Goal: Task Accomplishment & Management: Manage account settings

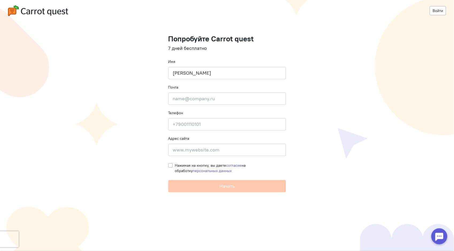
type input "[PERSON_NAME]"
click at [207, 103] on input "email" at bounding box center [226, 99] width 117 height 12
type input "[EMAIL_ADDRESS][DOMAIN_NAME]"
click at [189, 154] on input at bounding box center [226, 150] width 117 height 12
click at [175, 164] on label "Нажимая на кнопку, вы даете согласие на обработку персональных данных" at bounding box center [230, 168] width 111 height 11
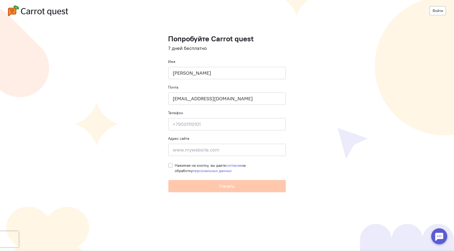
click at [169, 164] on input "Нажимая на кнопку, вы даете согласие на обработку персональных данных" at bounding box center [170, 165] width 4 height 5
checkbox input "true"
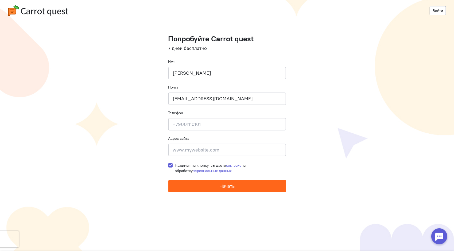
click at [184, 186] on button "Начать" at bounding box center [226, 186] width 117 height 12
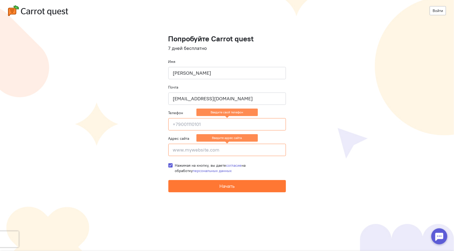
click at [185, 123] on input at bounding box center [226, 124] width 117 height 12
type input "[PHONE_NUMBER]"
click at [188, 150] on input at bounding box center [226, 150] width 117 height 12
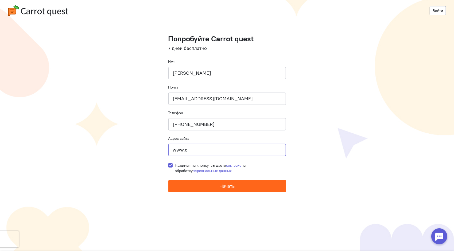
type input "www.c"
click at [191, 185] on button "Начать" at bounding box center [226, 186] width 117 height 12
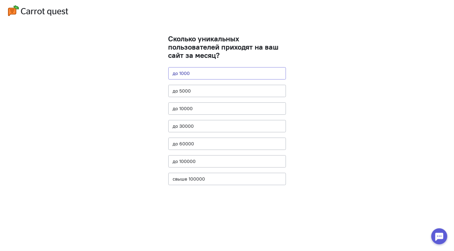
click at [198, 75] on button "до 1000" at bounding box center [226, 73] width 117 height 12
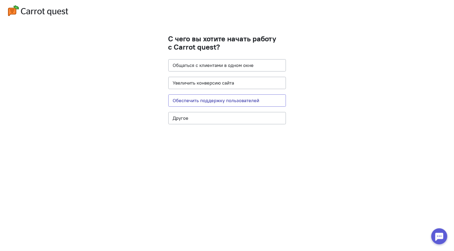
click at [194, 101] on button "Обеспечить поддержку пользователей" at bounding box center [226, 101] width 117 height 12
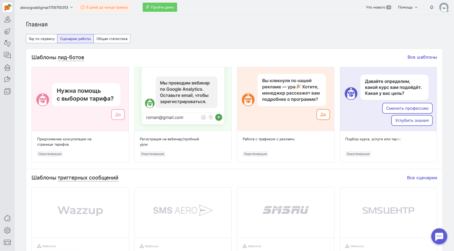
click at [104, 7] on span "6 дней до конца триала" at bounding box center [106, 7] width 41 height 5
click at [156, 9] on span "Пройти демо" at bounding box center [162, 7] width 23 height 5
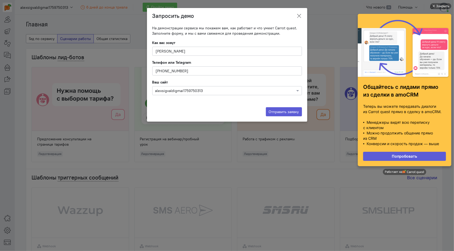
click at [299, 13] on button at bounding box center [299, 16] width 16 height 13
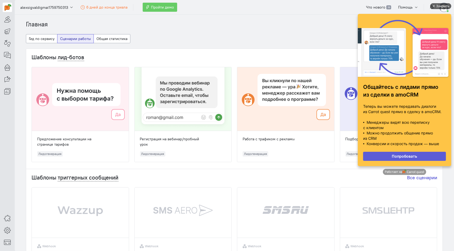
click at [439, 6] on div "Закрыть" at bounding box center [442, 6] width 13 height 6
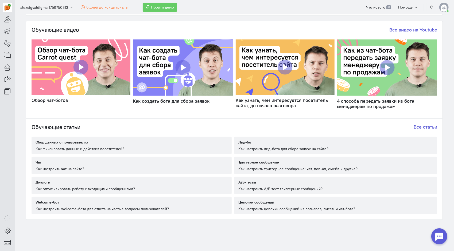
scroll to position [260, 0]
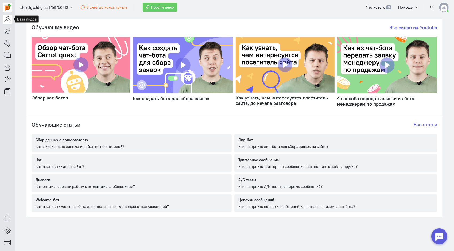
click at [3, 20] on link at bounding box center [7, 19] width 9 height 9
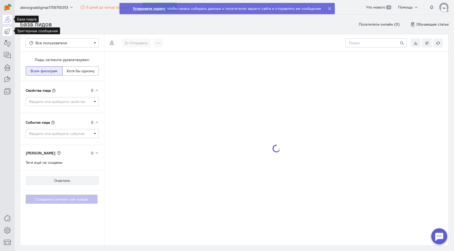
click at [4, 30] on icon at bounding box center [7, 31] width 7 height 6
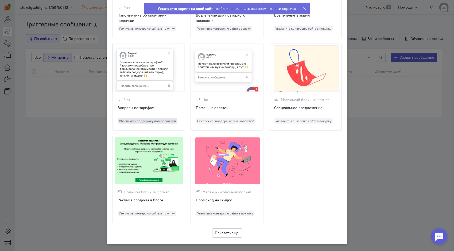
scroll to position [468, 0]
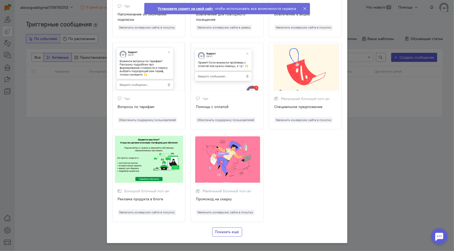
click at [235, 233] on button "Показать ещё" at bounding box center [227, 232] width 30 height 9
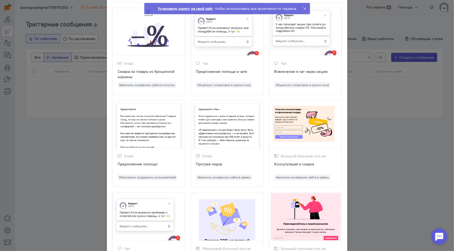
scroll to position [0, 0]
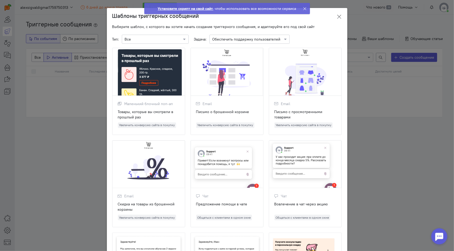
click at [337, 17] on icon at bounding box center [338, 16] width 5 height 5
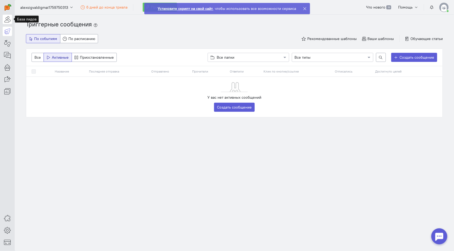
click at [5, 17] on icon at bounding box center [7, 19] width 7 height 6
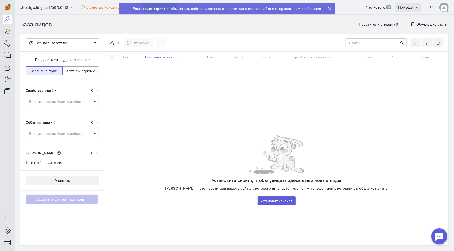
click at [411, 6] on span "Помощь" at bounding box center [405, 7] width 14 height 5
click at [201, 111] on div "Имя Последняя активность Email Баллы Сессии Первый источник (домен) Страна Реги…" at bounding box center [276, 149] width 344 height 194
click at [6, 30] on icon at bounding box center [7, 31] width 7 height 6
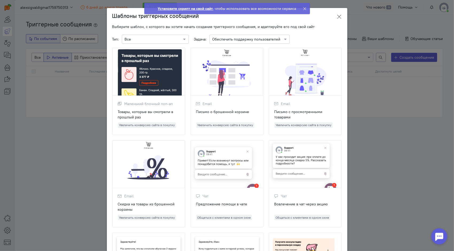
click at [336, 18] on icon at bounding box center [338, 16] width 5 height 5
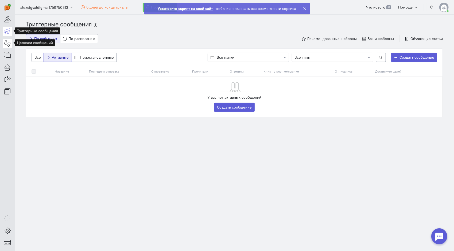
click at [6, 42] on icon at bounding box center [7, 43] width 7 height 6
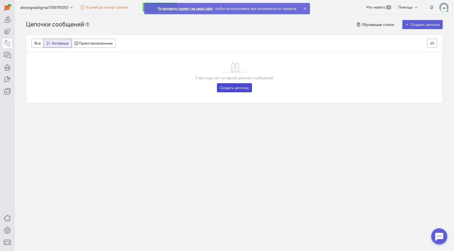
click at [230, 87] on link "Создать цепочку" at bounding box center [234, 87] width 35 height 9
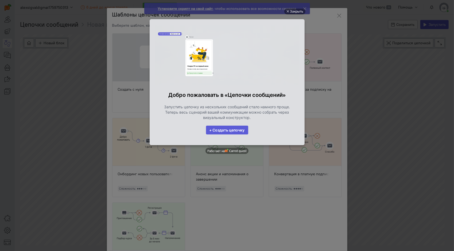
click at [222, 129] on link "+ Создать цепочку" at bounding box center [227, 130] width 42 height 9
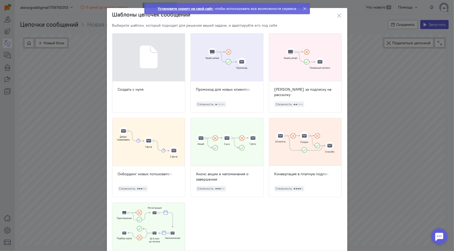
click at [150, 156] on div at bounding box center [148, 142] width 72 height 48
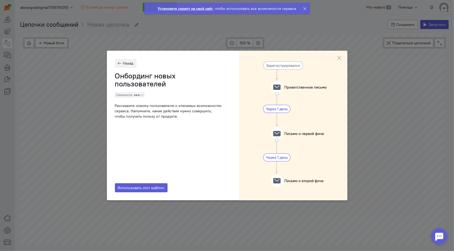
click at [282, 63] on img at bounding box center [293, 126] width 108 height 150
click at [138, 189] on span "Использовать этот шаблон" at bounding box center [141, 188] width 47 height 5
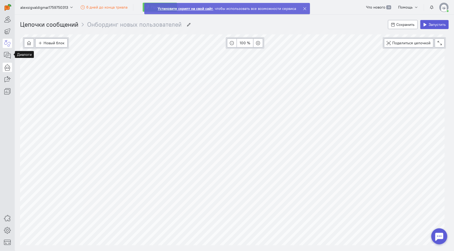
click at [6, 65] on icon at bounding box center [7, 67] width 7 height 6
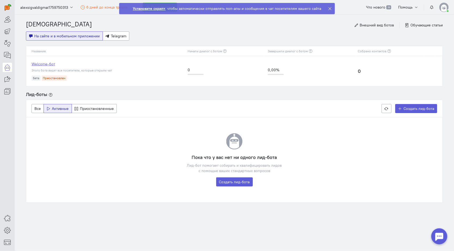
click at [39, 63] on link "Welcome-бот" at bounding box center [107, 63] width 151 height 5
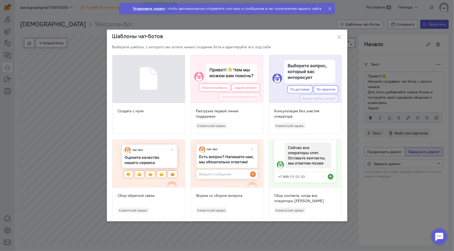
scroll to position [19, 0]
click at [216, 108] on div "Разгрузка первой линии поддержки Клиентский сервис" at bounding box center [227, 118] width 72 height 31
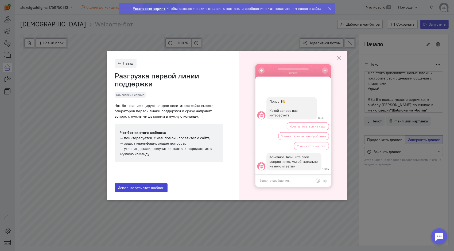
click at [139, 187] on span "Использовать этот шаблон" at bounding box center [141, 188] width 47 height 5
radio input "true"
radio input "false"
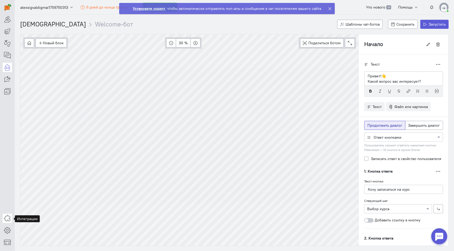
click at [6, 219] on icon at bounding box center [7, 218] width 7 height 6
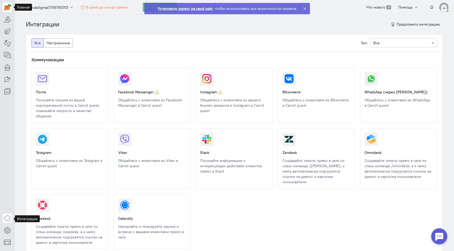
click at [5, 5] on img at bounding box center [8, 7] width 7 height 7
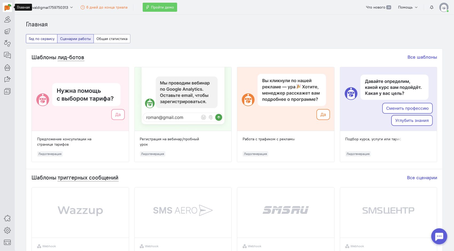
click at [36, 40] on button "Гид по сервису" at bounding box center [42, 38] width 32 height 9
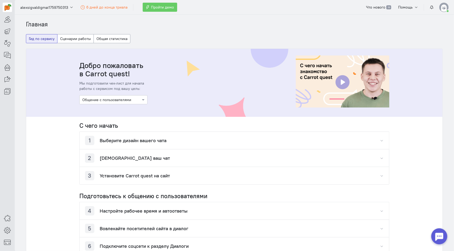
click at [135, 140] on h4 "Выберите дизайн вашего чата" at bounding box center [133, 140] width 67 height 5
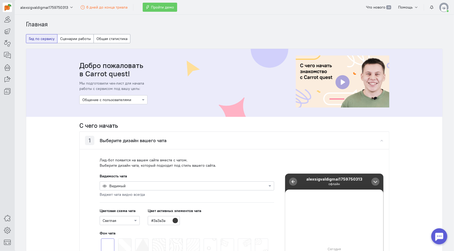
click at [135, 140] on h4 "Выберите дизайн вашего чата" at bounding box center [133, 140] width 67 height 5
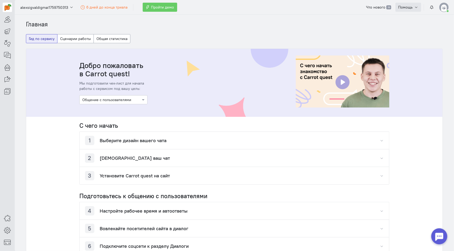
click at [411, 6] on span "Помощь" at bounding box center [405, 7] width 14 height 5
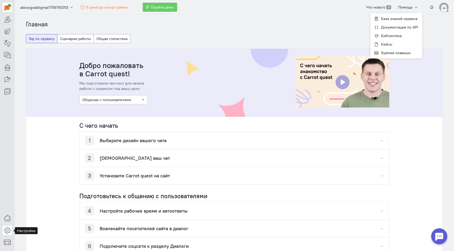
click at [4, 229] on icon at bounding box center [7, 230] width 7 height 6
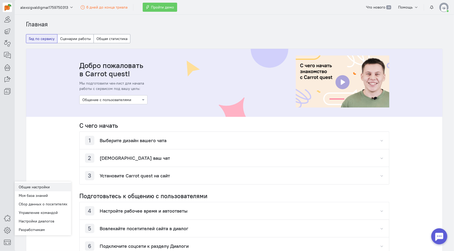
click at [40, 189] on link "Общие настройки" at bounding box center [43, 187] width 57 height 9
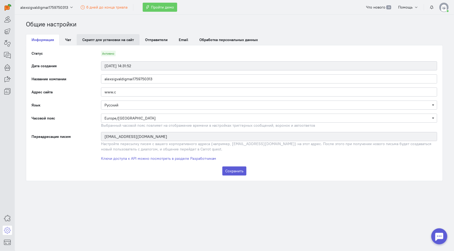
click at [97, 39] on link "Скрипт для установки на сайт" at bounding box center [108, 39] width 63 height 11
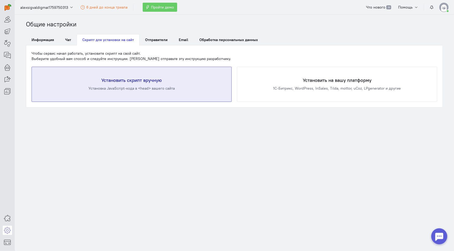
click at [169, 88] on div "Установка JavaScript-кода в <head> вашего сайта" at bounding box center [131, 88] width 178 height 5
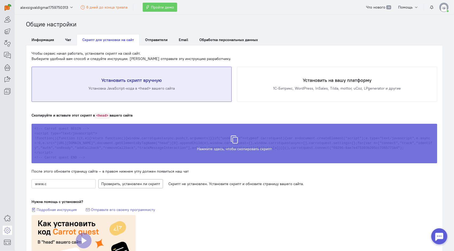
click at [118, 138] on div "Скрипт скопирован в буфер обмена" at bounding box center [234, 141] width 405 height 40
click at [255, 145] on span "Скрипт скопирован в буфер обмена" at bounding box center [234, 146] width 63 height 5
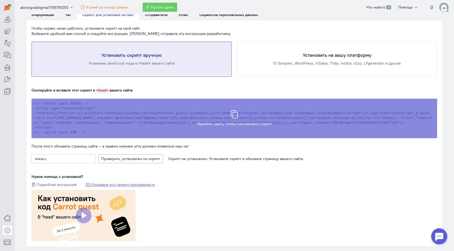
scroll to position [27, 0]
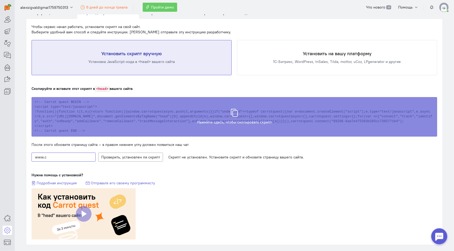
drag, startPoint x: 64, startPoint y: 159, endPoint x: 10, endPoint y: 163, distance: 53.5
click at [10, 163] on div "superadmin free-trial" at bounding box center [227, 125] width 454 height 251
paste input "file:///C:/Users/alexs/Downloads/%D0%93%D0%BB%D0%B0%D0%B2%D0%BD%D0%B0%D1%8F.html"
click at [129, 158] on span "Проверяем наличие скрипта" at bounding box center [133, 157] width 50 height 5
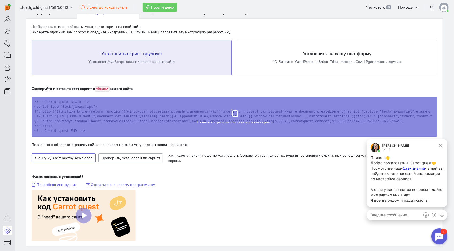
click at [88, 159] on input "file:///C:/Users/alexs/Downloads/%D0%93%D0%BB%D0%B0%D0%B2%D0%BD%D0%B0%D1%8F.html" at bounding box center [64, 158] width 64 height 9
click at [126, 159] on span "Проверяем наличие скрипта" at bounding box center [133, 158] width 50 height 5
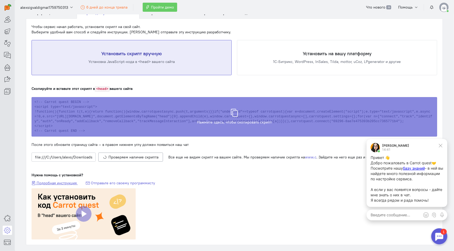
click at [63, 182] on span "Подробная инструкция" at bounding box center [57, 183] width 40 height 5
click at [70, 154] on input "file:///C:/Users/alexs/Downloads/%D0%93%D0%BB%D0%B0%D0%B2%D0%BD%D0%B0%D1%8F.html" at bounding box center [64, 157] width 64 height 9
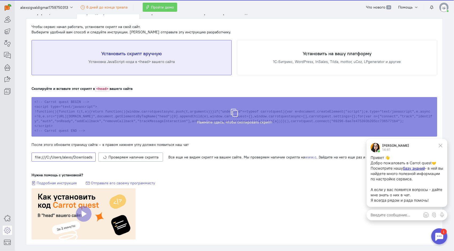
paste input "[URL][DOMAIN_NAME]"
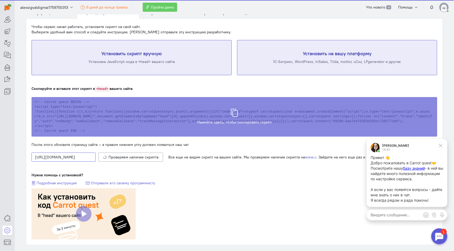
type input "[URL][DOMAIN_NAME]"
click at [254, 68] on div "Установить на вашу платформу 1С-Битрикс, WordPress, InSales, Tilda, mottor, uCo…" at bounding box center [336, 57] width 199 height 35
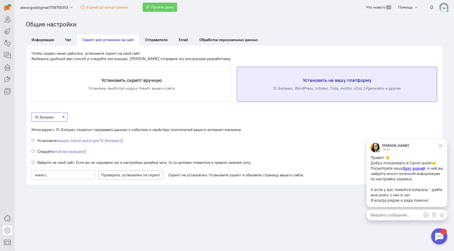
click at [52, 117] on span "1С Битрикс" at bounding box center [44, 117] width 19 height 5
click at [51, 163] on div "Tilda" at bounding box center [53, 161] width 35 height 5
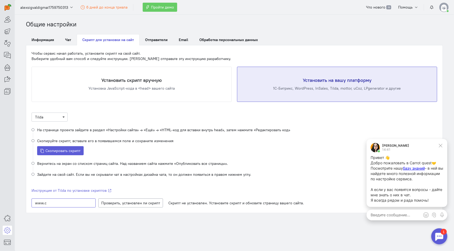
click at [65, 203] on input "www.c" at bounding box center [64, 203] width 64 height 9
paste input "[URL][DOMAIN_NAME]"
type input "[URL][DOMAIN_NAME]"
click at [90, 224] on section "Общие настройки Информация Чат Скрипт для установки на сайт Отправители Email О…" at bounding box center [234, 133] width 439 height 237
click at [72, 150] on span "Скопировать скрипт" at bounding box center [63, 150] width 35 height 5
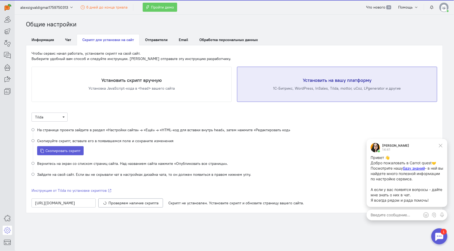
click at [328, 127] on li "На странице проекта зайдите в раздел «Настройки сайта» → «Ещё» → «HTML-код для …" at bounding box center [234, 132] width 405 height 11
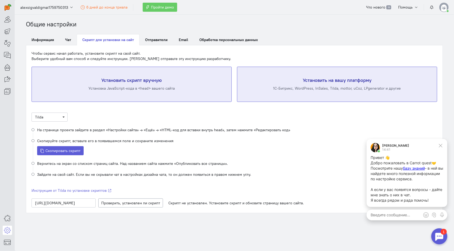
click at [185, 89] on div "Установка JavaScript-кода в <head> вашего сайта" at bounding box center [131, 88] width 178 height 5
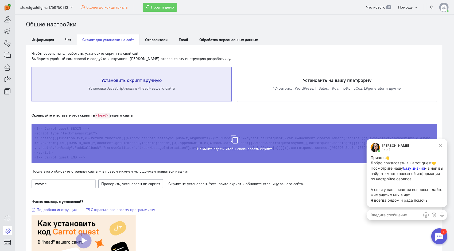
click at [210, 144] on span "Скрипт скопирован в буфер обмена" at bounding box center [234, 146] width 63 height 5
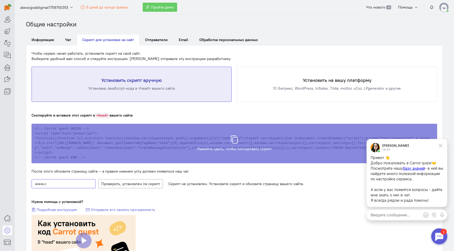
click at [68, 180] on input "www.c" at bounding box center [64, 183] width 64 height 9
paste input "file:///C:/Users/alexs/Downloads/%D0%93%D0%BB%D0%B0%D0%B2%D0%BD%D0%B0%D1%8F.html"
type input "file:///C:/Users/alexs/Downloads/%D0%93%D0%BB%D0%B0%D0%B2%D0%BD%D0%B0%D1%8F.html"
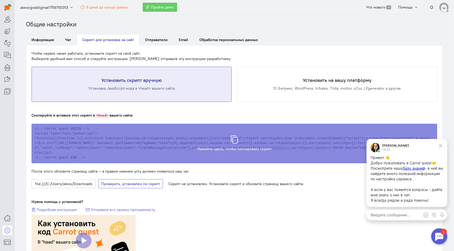
click at [127, 184] on span "Проверяем наличие скрипта" at bounding box center [133, 184] width 50 height 5
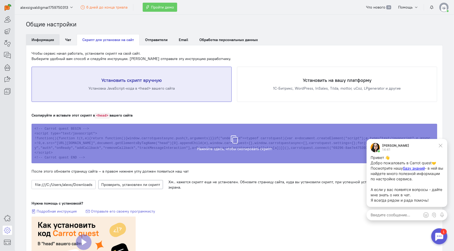
click at [40, 40] on link "Информация" at bounding box center [43, 39] width 34 height 11
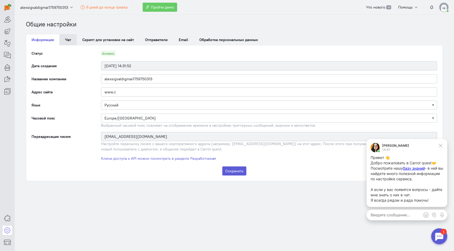
click at [66, 38] on link "Чат" at bounding box center [68, 39] width 17 height 11
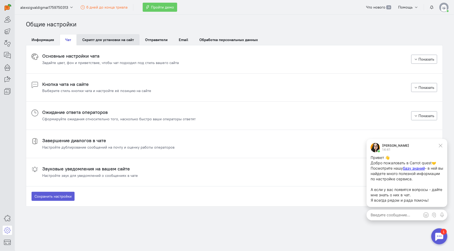
click at [96, 39] on link "Скрипт для установки на сайт" at bounding box center [108, 39] width 63 height 11
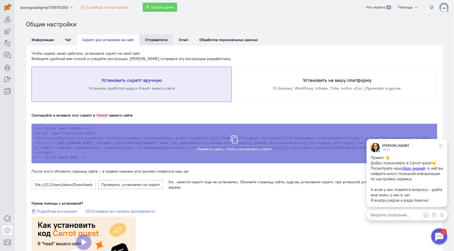
click at [150, 40] on span "Отправители" at bounding box center [156, 39] width 22 height 5
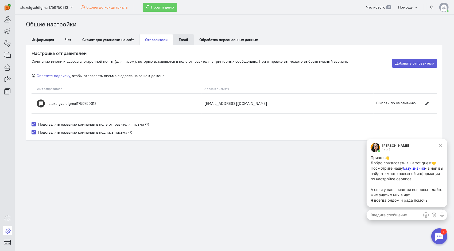
click at [191, 40] on link "Email" at bounding box center [183, 39] width 21 height 11
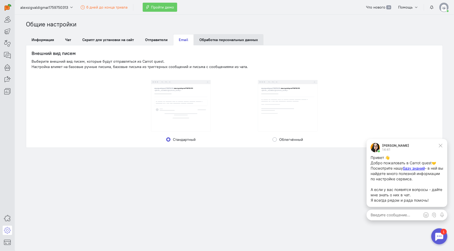
click at [226, 40] on link "Обработка персональных данных" at bounding box center [229, 39] width 70 height 11
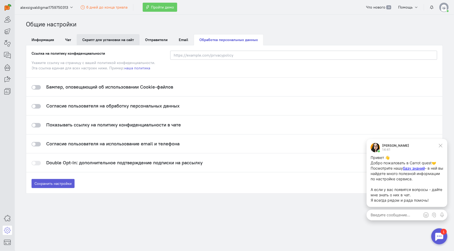
click at [114, 38] on link "Скрипт для установки на сайт" at bounding box center [108, 39] width 63 height 11
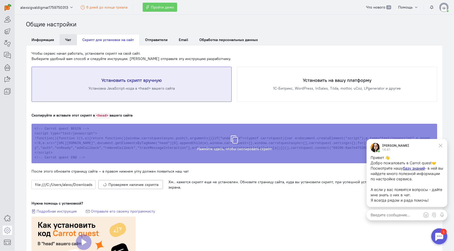
click at [60, 43] on link "Чат" at bounding box center [68, 39] width 17 height 11
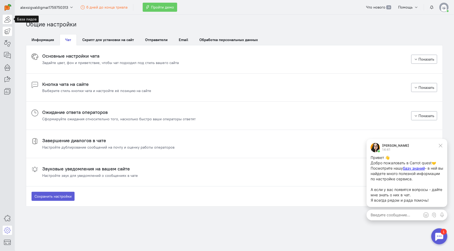
drag, startPoint x: 6, startPoint y: 18, endPoint x: 4, endPoint y: 32, distance: 13.7
click at [6, 18] on icon at bounding box center [7, 19] width 7 height 6
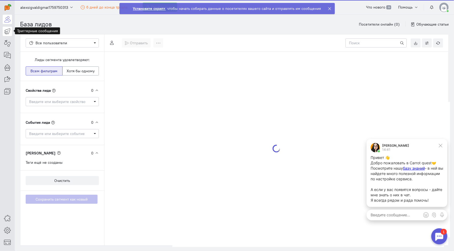
click at [4, 32] on icon at bounding box center [7, 31] width 7 height 6
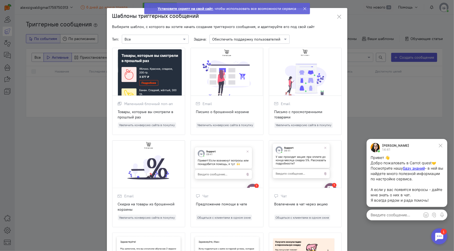
click at [15, 49] on ngb-modal-window "Шаблоны триггерных сообщений Выберите шаблон, с которого вы хотите начать созда…" at bounding box center [227, 125] width 454 height 251
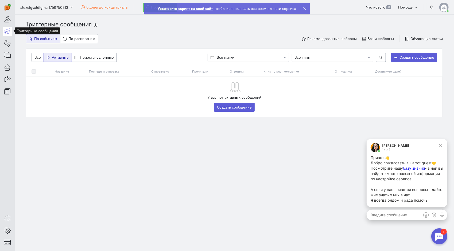
click at [13, 44] on div at bounding box center [7, 48] width 15 height 96
click at [6, 43] on icon at bounding box center [7, 43] width 7 height 6
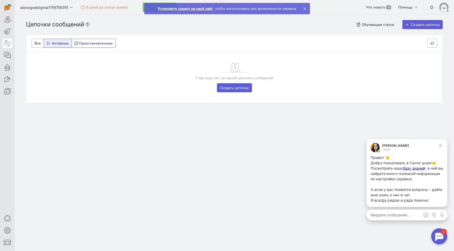
click at [93, 44] on label "Приостановленные" at bounding box center [94, 43] width 44 height 9
click at [78, 44] on input "Приостановленные" at bounding box center [76, 42] width 3 height 3
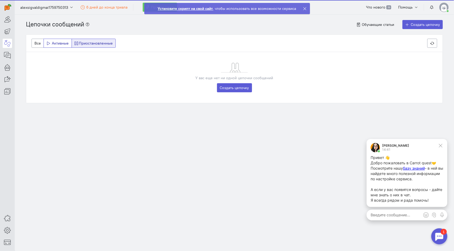
click at [49, 43] on icon at bounding box center [48, 43] width 4 height 4
click at [49, 43] on input "Активные" at bounding box center [47, 42] width 3 height 3
click at [34, 42] on label "Все" at bounding box center [38, 43] width 12 height 9
click at [34, 42] on input "Все" at bounding box center [35, 42] width 3 height 3
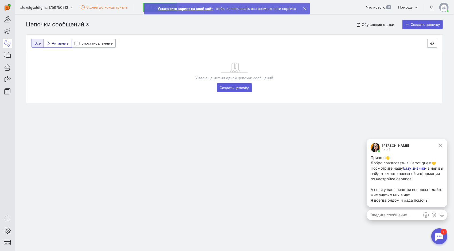
click at [55, 43] on label "Активные" at bounding box center [58, 43] width 28 height 9
click at [50, 43] on input "Активные" at bounding box center [47, 42] width 3 height 3
click at [7, 55] on icon at bounding box center [7, 55] width 7 height 6
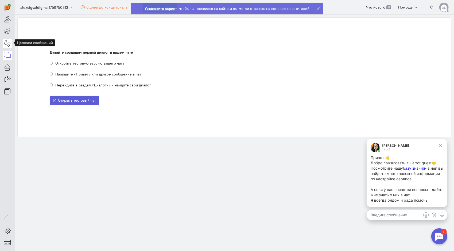
click at [8, 45] on icon at bounding box center [7, 43] width 7 height 6
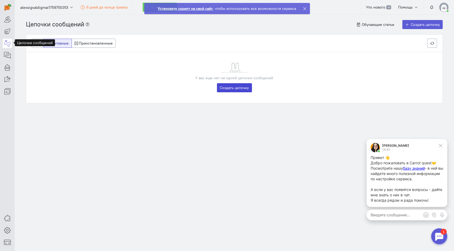
click at [231, 87] on link "Создать цепочку" at bounding box center [234, 87] width 35 height 9
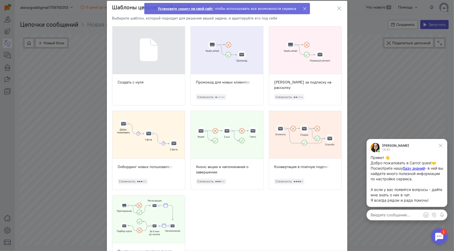
scroll to position [27, 0]
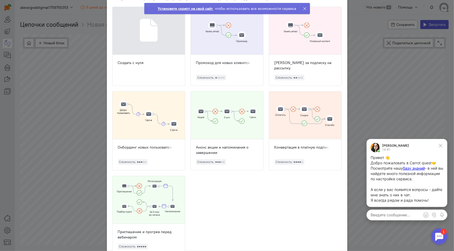
click at [137, 122] on div at bounding box center [148, 116] width 72 height 48
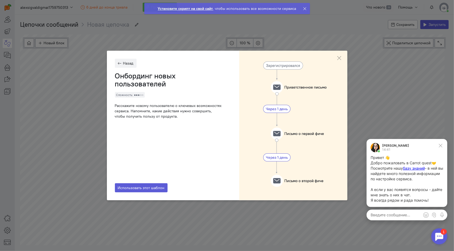
scroll to position [0, 0]
click at [142, 186] on span "Использовать этот шаблон" at bounding box center [141, 188] width 47 height 5
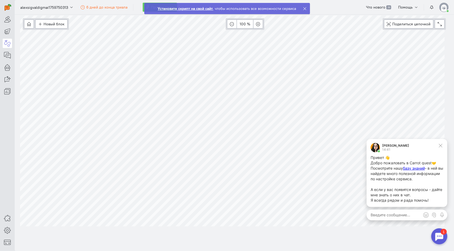
scroll to position [21, 0]
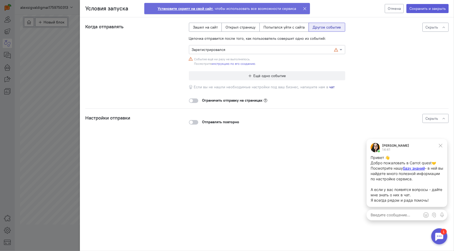
drag, startPoint x: 278, startPoint y: 49, endPoint x: 282, endPoint y: 49, distance: 4.3
click at [278, 49] on input "text" at bounding box center [262, 49] width 140 height 5
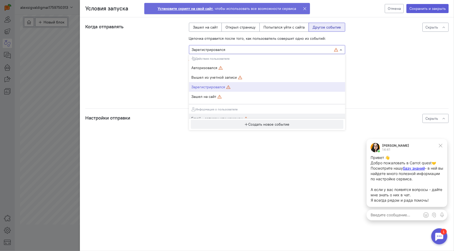
scroll to position [0, 0]
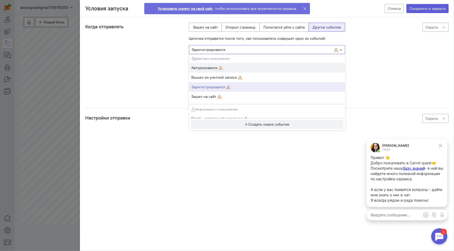
click at [214, 69] on span "Авторизовался" at bounding box center [204, 67] width 26 height 5
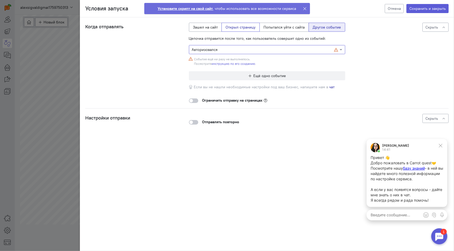
click at [238, 26] on label "Открыл страницу" at bounding box center [240, 27] width 38 height 9
click at [229, 26] on input "Открыл страницу" at bounding box center [227, 26] width 3 height 3
radio input "true"
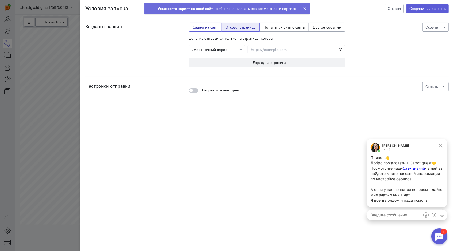
click at [203, 28] on label "Зашел на сайт" at bounding box center [205, 27] width 33 height 9
click at [196, 28] on input "Зашел на сайт" at bounding box center [194, 26] width 3 height 3
radio input "true"
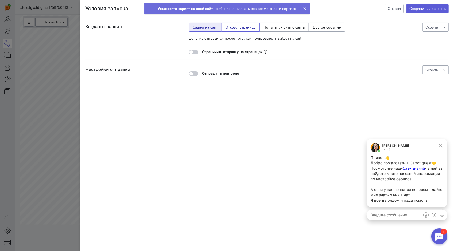
click at [245, 29] on label "Открыл страницу" at bounding box center [240, 27] width 38 height 9
click at [229, 28] on input "Открыл страницу" at bounding box center [227, 26] width 3 height 3
radio input "true"
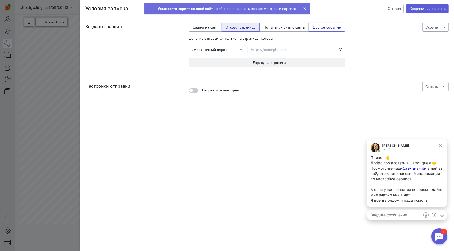
click at [328, 26] on label "Другое событие" at bounding box center [326, 27] width 37 height 9
click at [316, 26] on input "Другое событие" at bounding box center [313, 26] width 3 height 3
radio input "true"
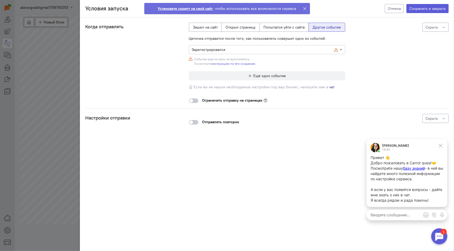
click at [232, 48] on input "text" at bounding box center [262, 49] width 140 height 5
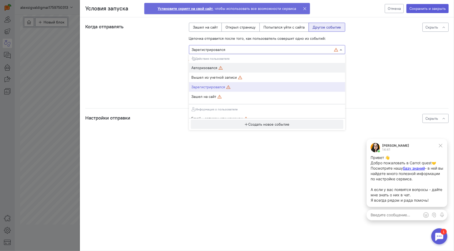
click at [236, 67] on span "Авторизовался" at bounding box center [266, 67] width 151 height 5
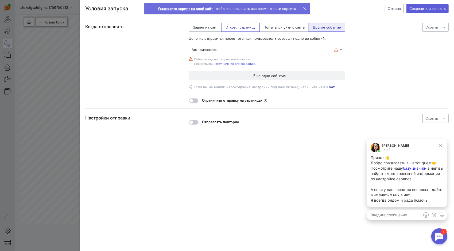
click at [249, 25] on label "Открыл страницу" at bounding box center [240, 27] width 38 height 9
click at [229, 25] on input "Открыл страницу" at bounding box center [227, 26] width 3 height 3
radio input "true"
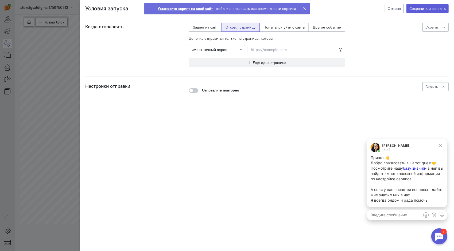
click at [304, 8] on icon at bounding box center [305, 9] width 4 height 4
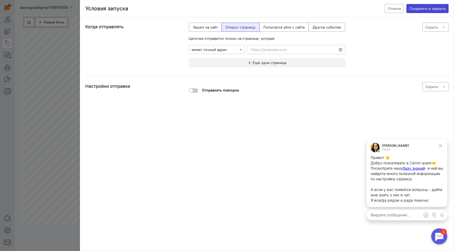
click at [430, 10] on button "Сохранить и закрыть" at bounding box center [427, 8] width 42 height 9
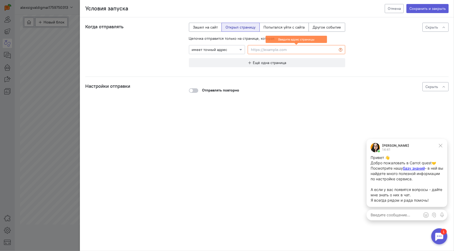
click at [296, 48] on input at bounding box center [296, 49] width 97 height 9
click at [224, 47] on div at bounding box center [217, 49] width 56 height 5
click at [260, 38] on div "Цепочка отправится только на странице, которая" at bounding box center [267, 38] width 156 height 5
click at [284, 28] on label "Попытался уйти с сайта" at bounding box center [283, 27] width 49 height 9
click at [267, 28] on input "Попытался уйти с сайта" at bounding box center [264, 26] width 3 height 3
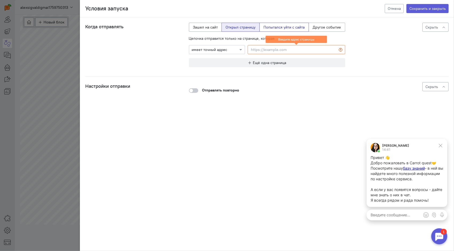
radio input "true"
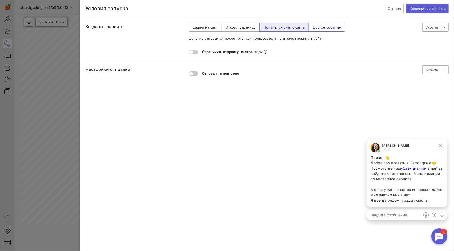
click at [319, 26] on label "Другое событие" at bounding box center [326, 27] width 37 height 9
click at [316, 26] on input "Другое событие" at bounding box center [313, 26] width 3 height 3
radio input "true"
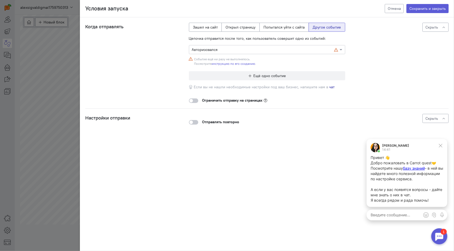
click at [219, 48] on input "text" at bounding box center [262, 49] width 140 height 5
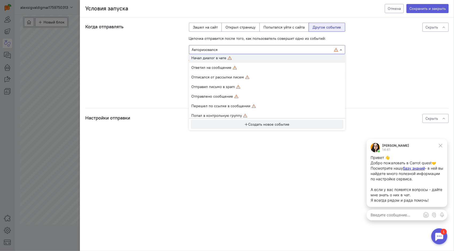
scroll to position [59, 0]
click at [347, 25] on div "Скрыть" at bounding box center [397, 27] width 104 height 9
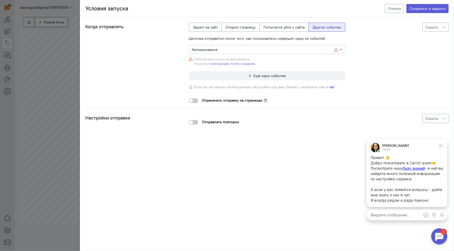
click at [77, 32] on div "Условия запуска Отмена Сохранить и закрыть Когда отправлять Цепочка отправится …" at bounding box center [227, 125] width 454 height 251
drag, startPoint x: 36, startPoint y: 42, endPoint x: 40, endPoint y: 41, distance: 4.5
click at [38, 42] on div "Условия запуска Отмена Сохранить и закрыть Когда отправлять Цепочка отправится …" at bounding box center [227, 125] width 454 height 251
click at [418, 7] on button "Сохранить и закрыть" at bounding box center [427, 8] width 42 height 9
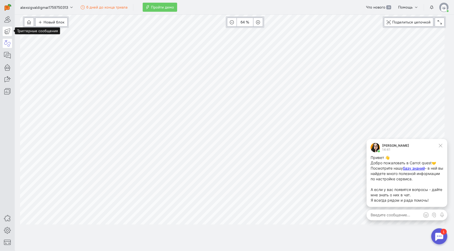
click at [3, 28] on link at bounding box center [7, 31] width 9 height 9
click at [270, 8] on cq-header "alexsigvaldigmai1759750313 6 дней до конца триала Пройти демо Что нового 39 Пом…" at bounding box center [234, 7] width 439 height 15
click at [441, 146] on icon at bounding box center [439, 145] width 3 height 3
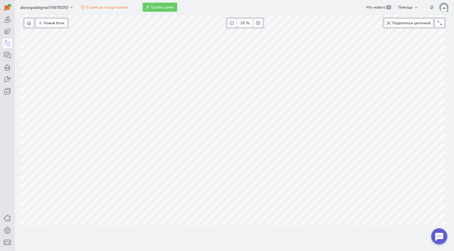
click at [444, 10] on img at bounding box center [443, 7] width 9 height 9
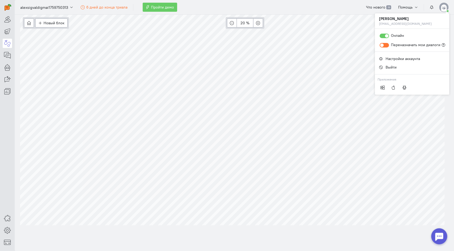
click at [443, 7] on img at bounding box center [443, 7] width 9 height 9
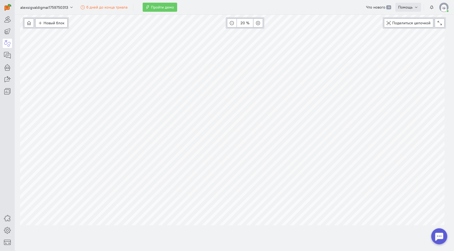
click at [411, 8] on span "Помощь" at bounding box center [405, 7] width 14 height 5
click at [219, 12] on cq-header "alexsigvaldigmai1759750313 6 дней до конца триала Пройти демо Что нового 39 Пом…" at bounding box center [234, 7] width 439 height 15
click at [3, 56] on link at bounding box center [7, 55] width 9 height 9
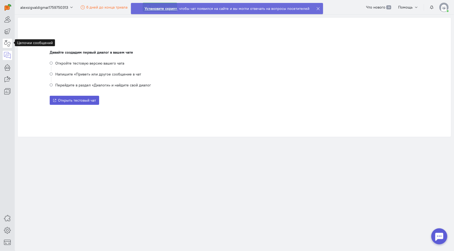
click at [8, 44] on icon at bounding box center [7, 43] width 7 height 6
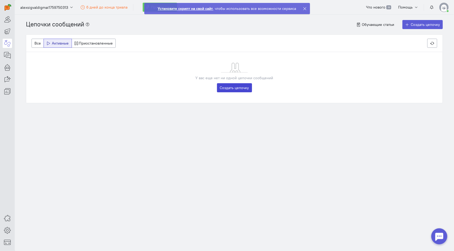
click at [225, 88] on link "Создать цепочку" at bounding box center [234, 87] width 35 height 9
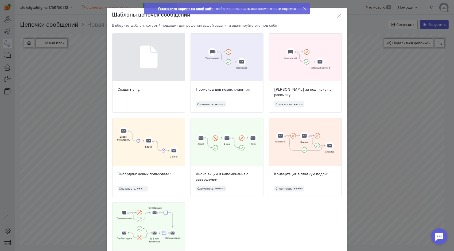
click at [142, 151] on div at bounding box center [148, 142] width 72 height 48
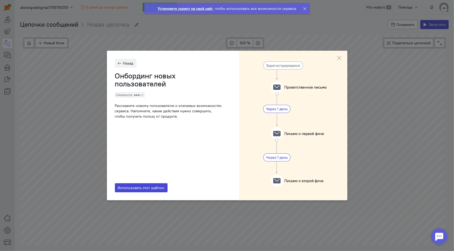
click at [146, 187] on span "Использовать этот шаблон" at bounding box center [141, 188] width 47 height 5
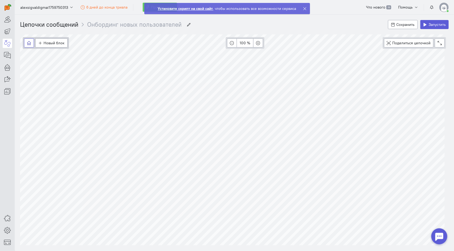
click at [29, 43] on icon "button" at bounding box center [29, 43] width 4 height 4
click at [144, 30] on div "Цепочки сообщений Онбординг новых пользователей Онбординг новых пользователей С…" at bounding box center [234, 25] width 428 height 20
click at [145, 24] on input "Онбординг новых пользователей" at bounding box center [134, 24] width 94 height 9
click at [186, 25] on button "button" at bounding box center [189, 24] width 10 height 9
click at [155, 24] on input "Онбординг новых пользователей" at bounding box center [134, 24] width 94 height 9
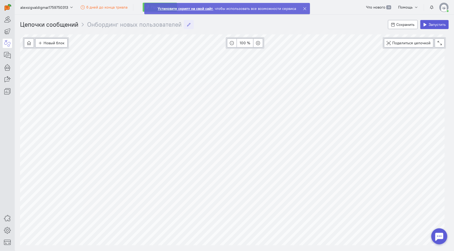
drag, startPoint x: 180, startPoint y: 26, endPoint x: 80, endPoint y: 23, distance: 100.4
click at [80, 23] on li "Онбординг новых пользователей Онбординг новых пользователей" at bounding box center [132, 24] width 108 height 9
type input "123"
click at [168, 30] on div "Цепочки сообщений 123 123 Сохранить Запустить" at bounding box center [234, 25] width 428 height 20
click at [303, 8] on icon at bounding box center [305, 9] width 4 height 4
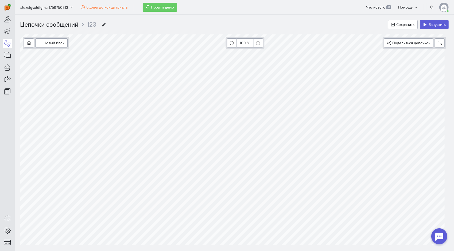
click at [283, 21] on div "Цепочки сообщений 123 123 Сохранить Запустить" at bounding box center [234, 25] width 428 height 20
click at [432, 25] on span "Запустить" at bounding box center [436, 24] width 17 height 5
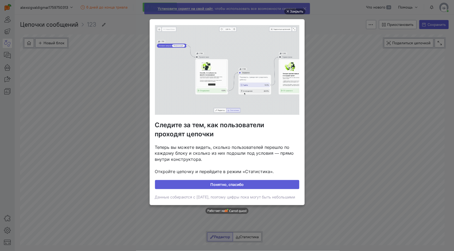
click at [228, 185] on link "Понятно, спасибо" at bounding box center [227, 184] width 144 height 9
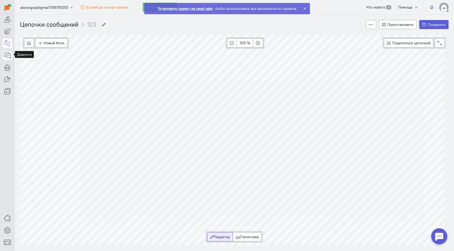
click at [5, 52] on icon at bounding box center [7, 55] width 7 height 6
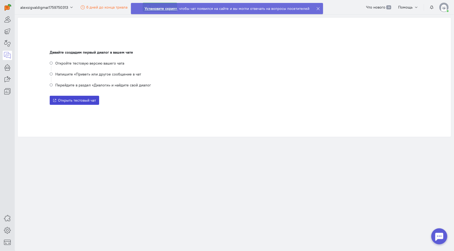
click at [79, 102] on span "Открыть тестовый чат" at bounding box center [77, 100] width 38 height 5
click at [7, 28] on icon at bounding box center [7, 31] width 7 height 6
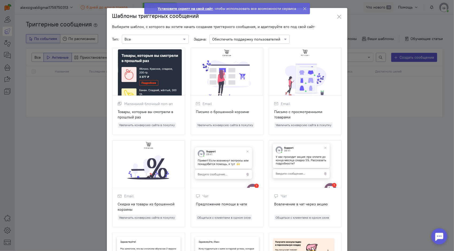
click at [335, 13] on button at bounding box center [339, 16] width 16 height 13
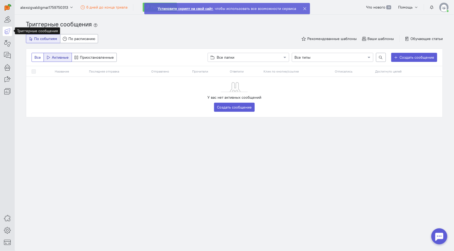
click at [38, 56] on span "Все" at bounding box center [37, 57] width 6 height 5
click at [53, 55] on span "Активные" at bounding box center [60, 57] width 17 height 5
click at [238, 107] on link "Создать сообщение" at bounding box center [234, 107] width 41 height 9
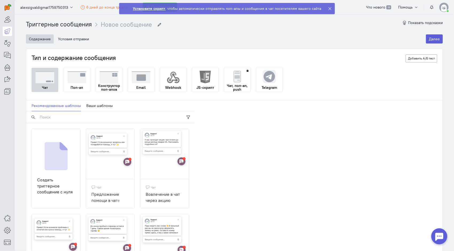
click at [79, 79] on img at bounding box center [77, 77] width 19 height 12
click at [0, 0] on input "Поп-ап" at bounding box center [0, 0] width 0 height 0
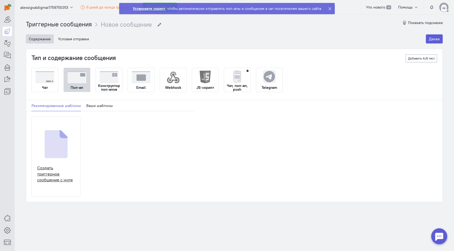
click at [54, 148] on img at bounding box center [56, 144] width 23 height 28
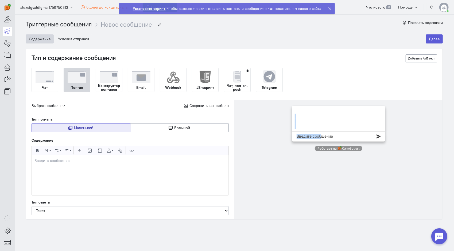
drag, startPoint x: 320, startPoint y: 124, endPoint x: 323, endPoint y: 132, distance: 8.4
click at [323, 132] on div "Введите сообщение Работает на" at bounding box center [338, 128] width 99 height 46
click at [264, 191] on div at bounding box center [338, 159] width 208 height 119
click at [175, 124] on button "Большой" at bounding box center [179, 127] width 99 height 9
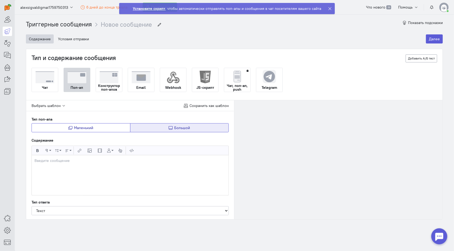
click at [98, 123] on button "Маленький" at bounding box center [81, 127] width 99 height 9
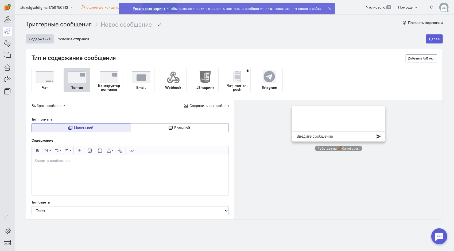
click at [109, 87] on strong "Конструктор поп-апов" at bounding box center [109, 87] width 26 height 7
click at [0, 0] on input "Конструктор поп-апов" at bounding box center [0, 0] width 0 height 0
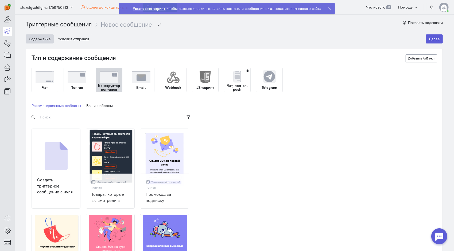
click at [81, 82] on img at bounding box center [77, 77] width 19 height 12
click at [0, 0] on input "Поп-ап" at bounding box center [0, 0] width 0 height 0
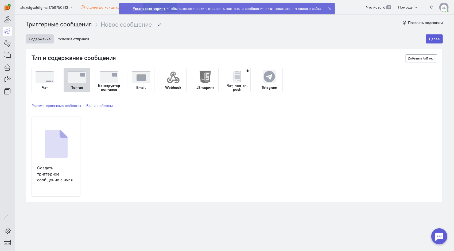
click at [96, 103] on link "Ваши шаблоны" at bounding box center [99, 105] width 26 height 11
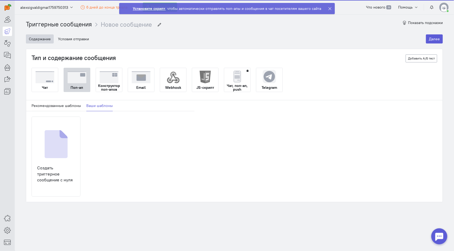
click at [64, 98] on div "Чат Поп-ап Конструктор поп-апов Email Webhook JS-скрипт Чат, поп-ап, push Teleg…" at bounding box center [234, 135] width 405 height 134
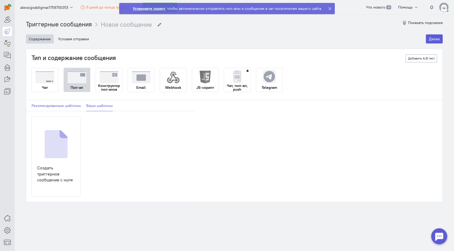
click at [63, 101] on link "Рекомендованные шаблоны" at bounding box center [56, 105] width 49 height 11
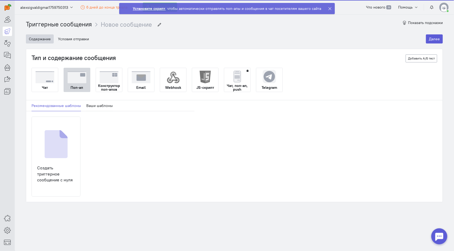
click at [51, 78] on img at bounding box center [45, 77] width 19 height 12
click at [0, 0] on input "Чат" at bounding box center [0, 0] width 0 height 0
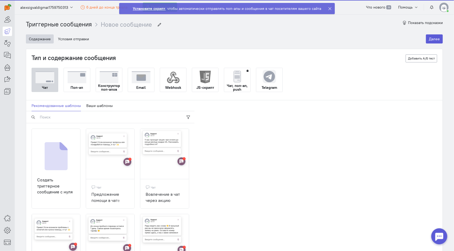
click at [0, 32] on div at bounding box center [7, 48] width 15 height 96
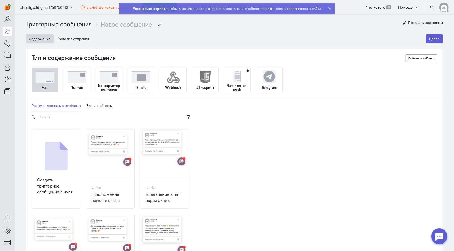
click at [10, 31] on icon at bounding box center [7, 31] width 7 height 6
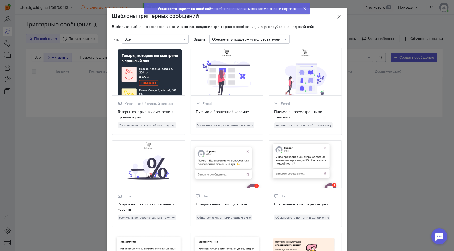
click at [340, 17] on button at bounding box center [339, 16] width 16 height 13
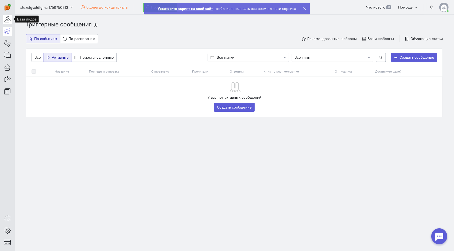
click at [6, 20] on icon at bounding box center [7, 19] width 7 height 6
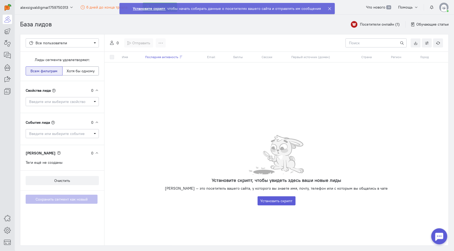
drag, startPoint x: -1, startPoint y: 265, endPoint x: 198, endPoint y: 145, distance: 232.6
click at [203, 148] on div "Установите скрипт, чтобы увидеть здесь ваши новые лиды [PERSON_NAME] — это посе…" at bounding box center [276, 170] width 344 height 70
click at [7, 58] on link at bounding box center [7, 55] width 9 height 9
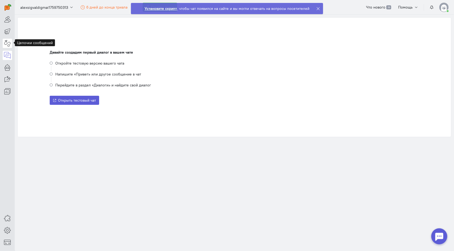
click at [6, 41] on icon at bounding box center [7, 43] width 7 height 6
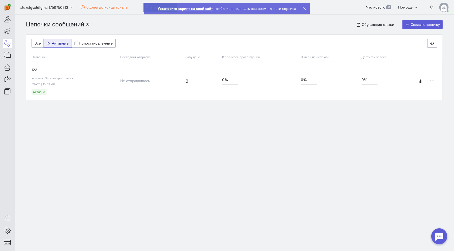
click at [305, 7] on icon at bounding box center [305, 9] width 4 height 4
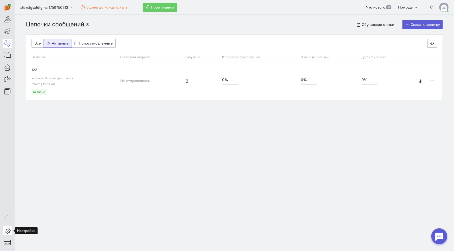
click at [3, 227] on link at bounding box center [7, 230] width 9 height 9
click at [45, 221] on link "Настройки диалогов New" at bounding box center [43, 221] width 57 height 9
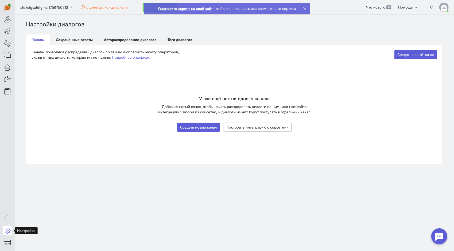
click at [5, 230] on icon at bounding box center [7, 230] width 7 height 6
click at [42, 204] on link "Сбор данных о посетителях" at bounding box center [43, 204] width 57 height 9
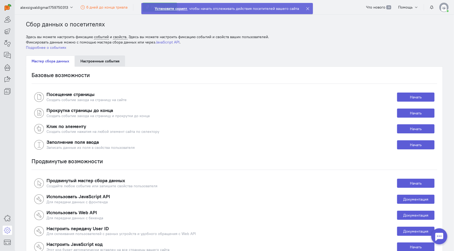
click at [96, 64] on link "Настроенные события" at bounding box center [100, 61] width 50 height 11
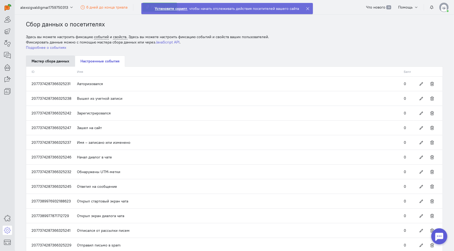
drag, startPoint x: 46, startPoint y: 61, endPoint x: 33, endPoint y: 62, distance: 12.9
click at [46, 61] on link "Мастер сбора данных" at bounding box center [50, 61] width 49 height 11
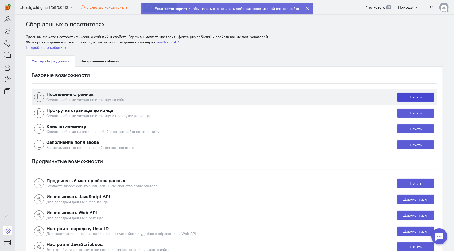
click at [405, 98] on link "Начать" at bounding box center [415, 97] width 37 height 9
